Goal: Communication & Community: Answer question/provide support

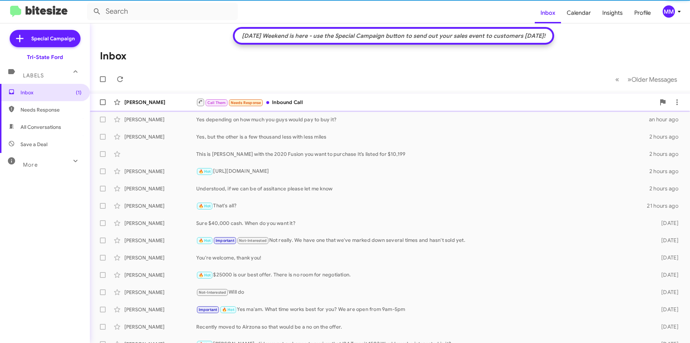
click at [321, 100] on div "Call Them Needs Response Inbound Call" at bounding box center [426, 102] width 460 height 9
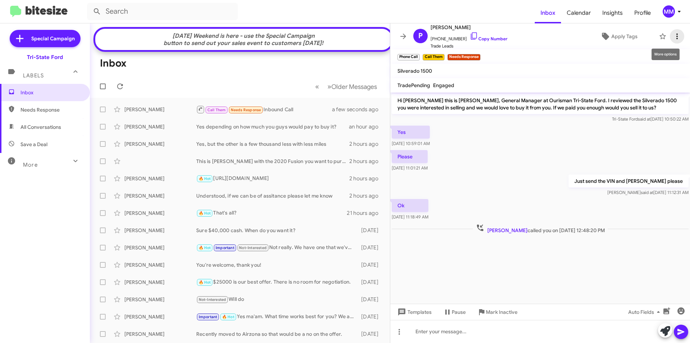
click at [674, 34] on icon at bounding box center [677, 36] width 9 height 9
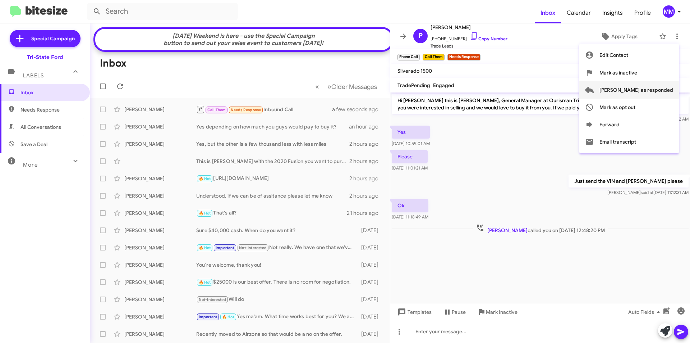
click at [649, 90] on span "[PERSON_NAME] as responded" at bounding box center [637, 89] width 74 height 17
